Goal: Find specific page/section: Find specific page/section

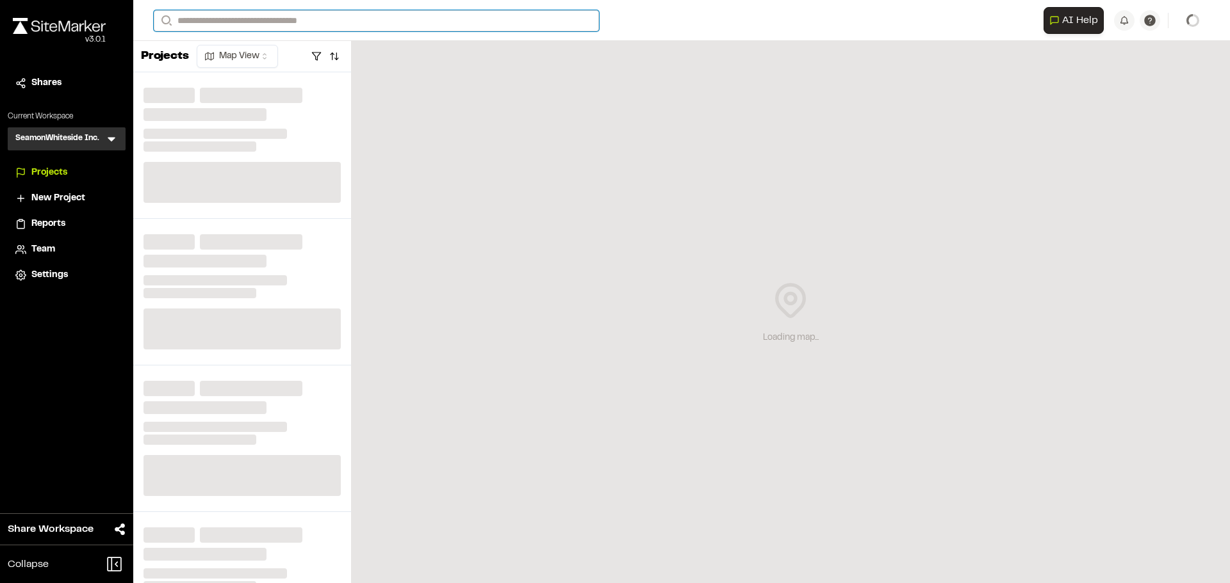
click at [250, 17] on input "Search" at bounding box center [376, 20] width 445 height 21
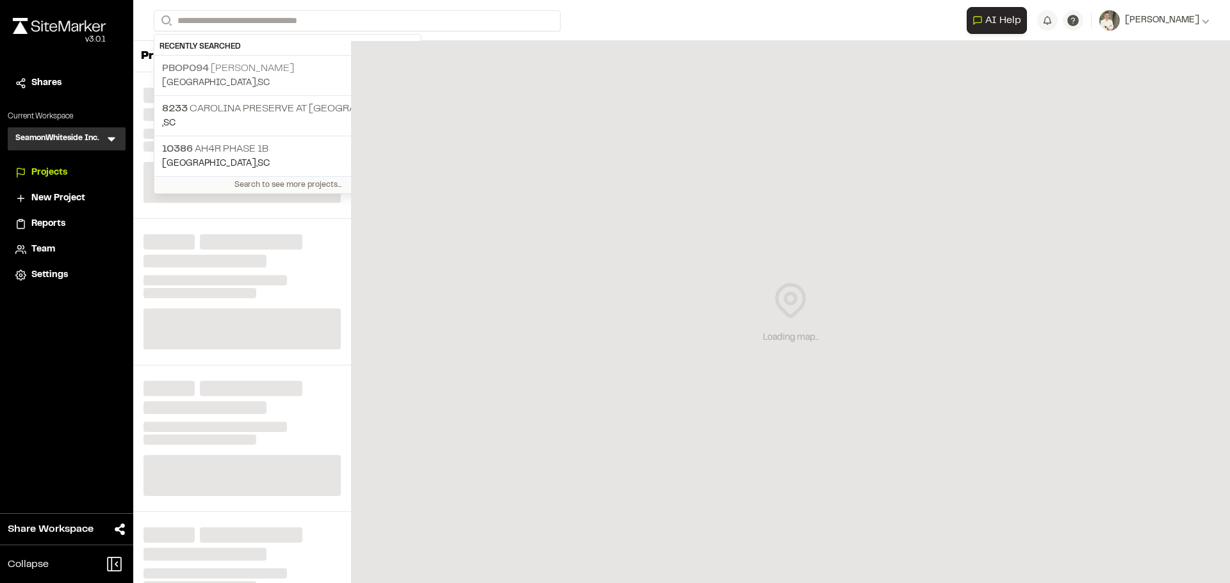
click at [275, 69] on p "PBOP094 Nexton Harris Teeter" at bounding box center [287, 68] width 251 height 15
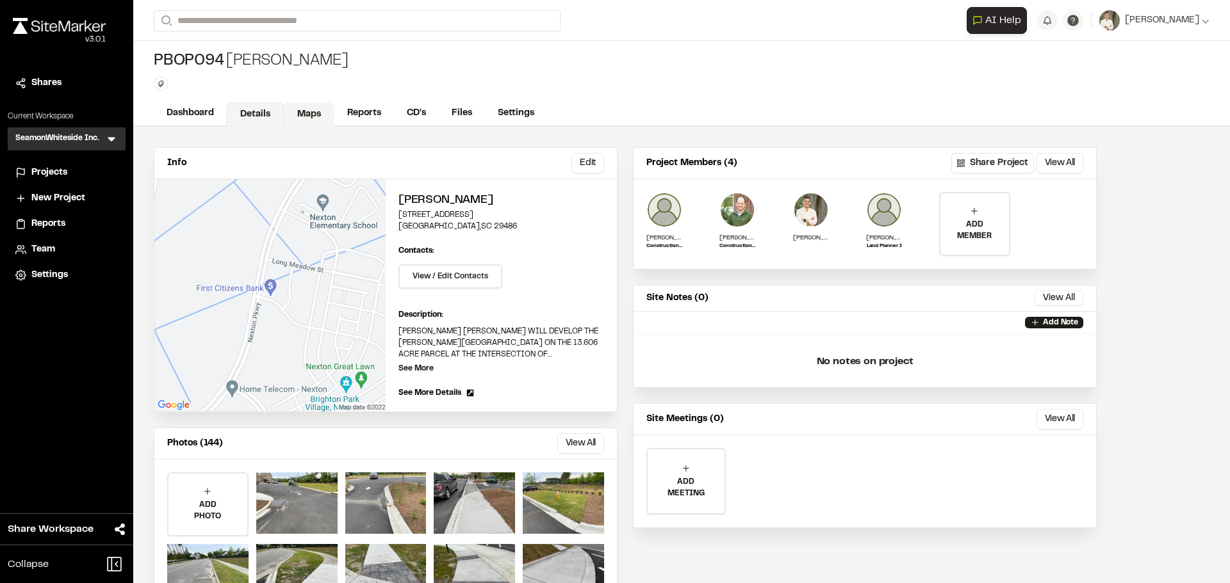
click at [309, 118] on link "Maps" at bounding box center [309, 114] width 51 height 24
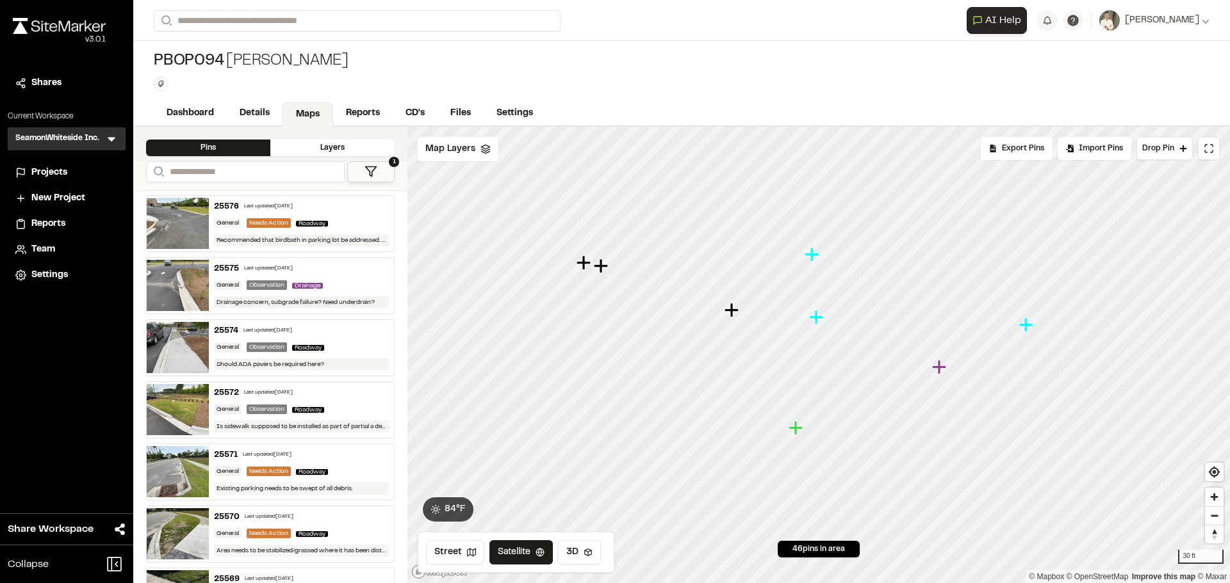
click at [585, 266] on icon "Map marker" at bounding box center [583, 263] width 14 height 14
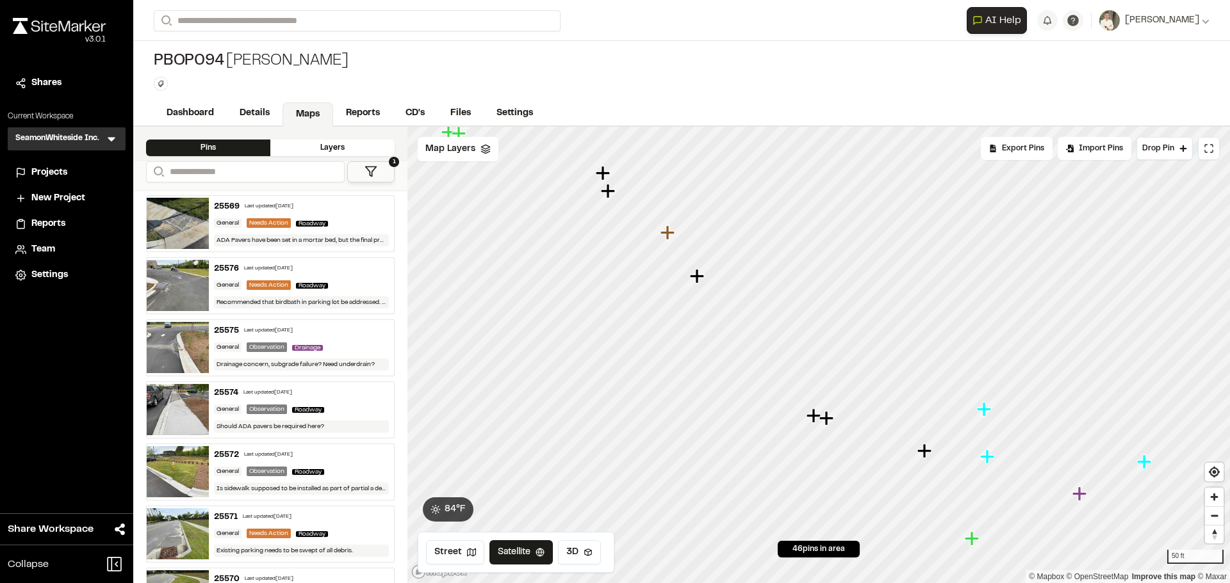
click at [814, 417] on icon "Map marker" at bounding box center [813, 416] width 14 height 14
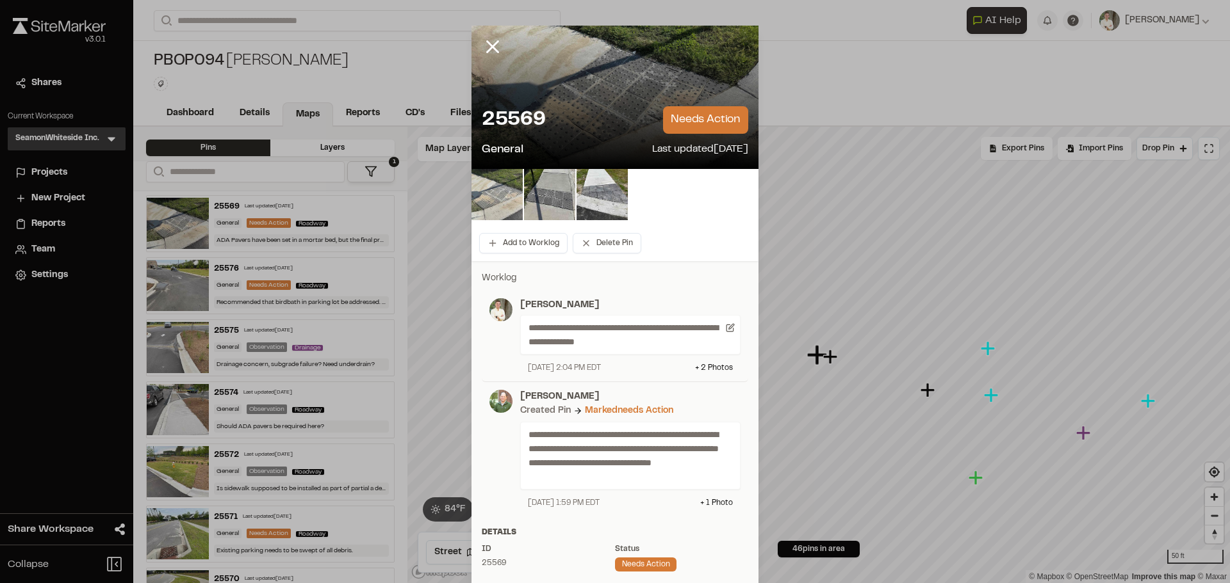
click at [506, 184] on img at bounding box center [496, 194] width 51 height 51
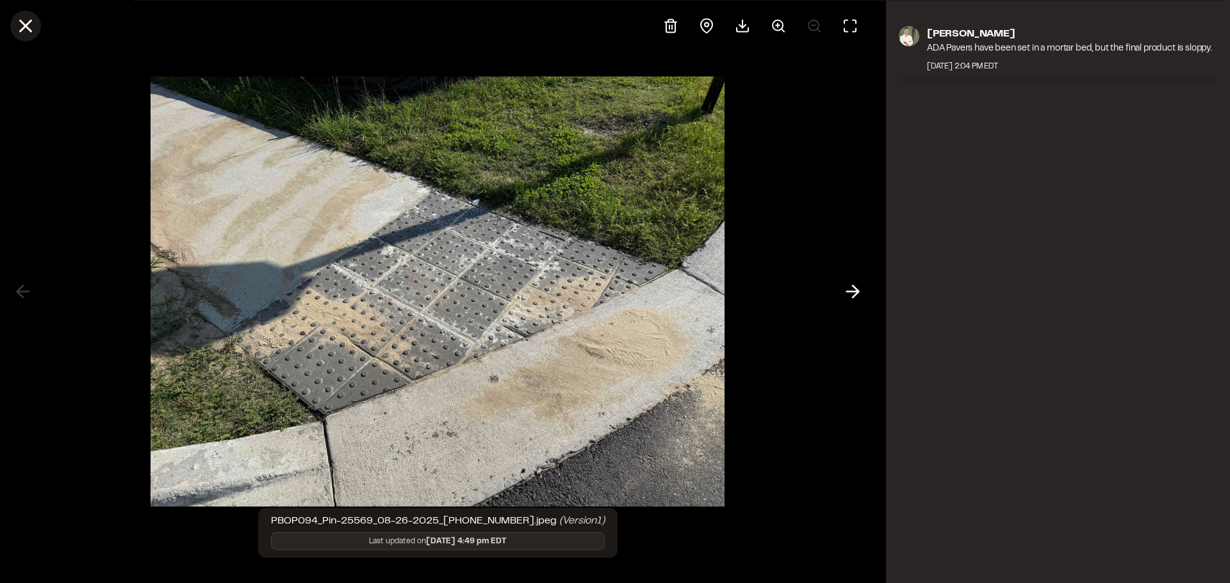
click at [32, 22] on icon at bounding box center [26, 26] width 22 height 22
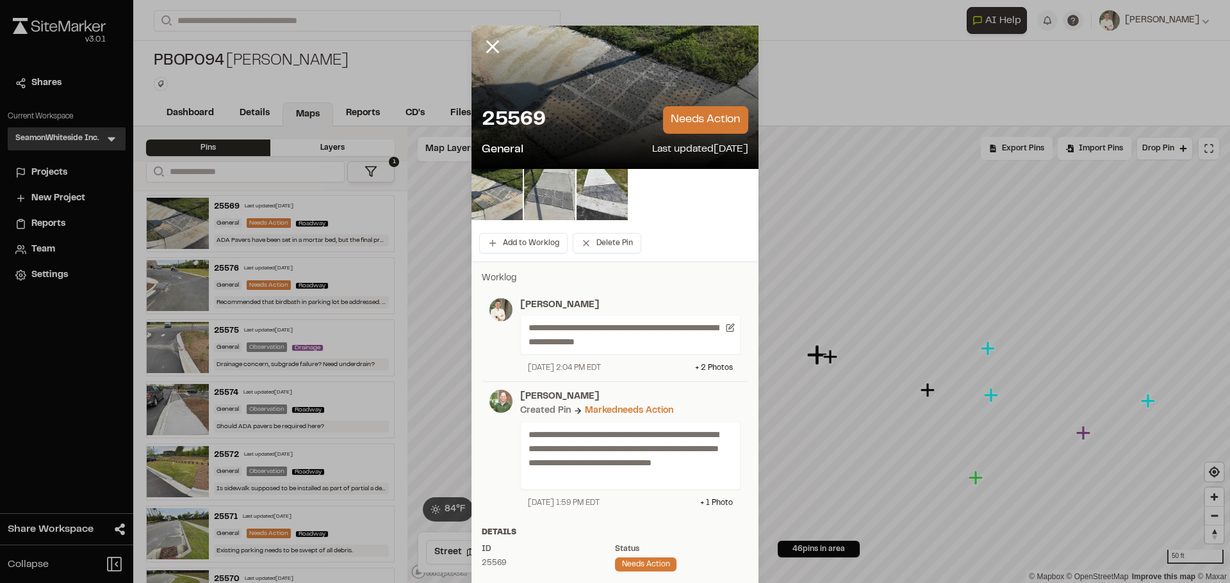
click at [557, 201] on img at bounding box center [549, 194] width 51 height 51
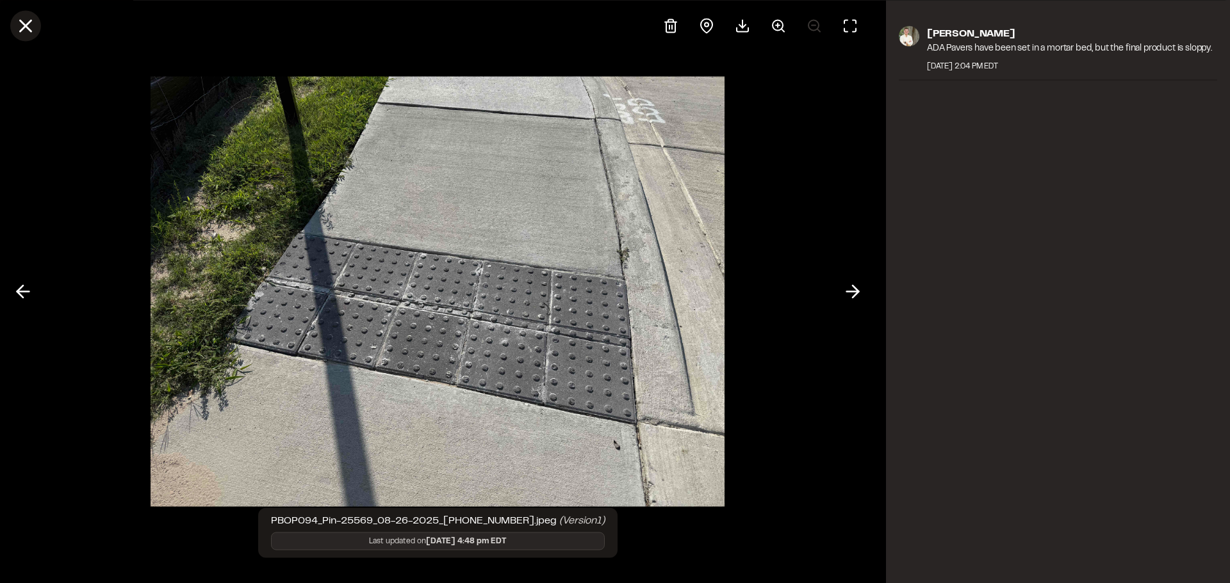
click at [33, 16] on icon at bounding box center [26, 26] width 22 height 22
